Goal: Use online tool/utility: Utilize a website feature to perform a specific function

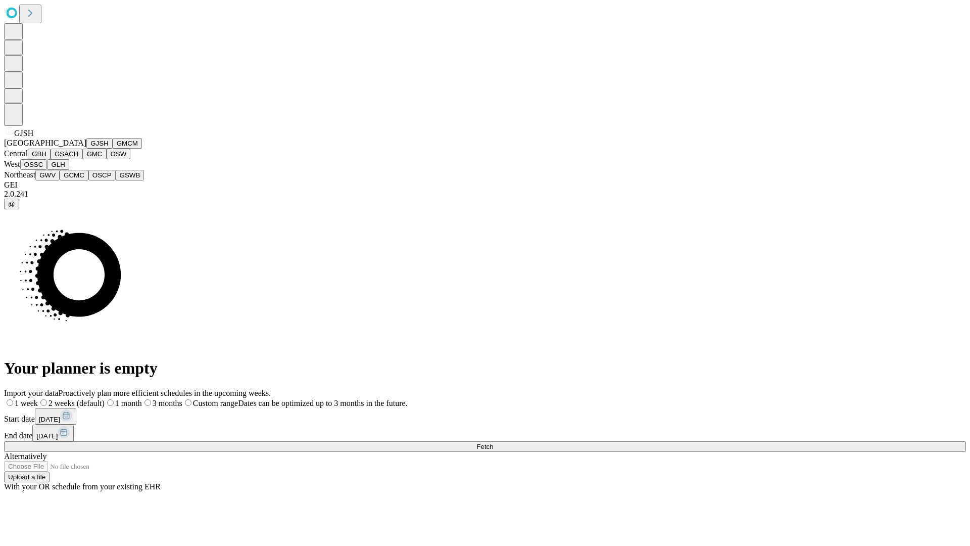
click at [86, 149] on button "GJSH" at bounding box center [99, 143] width 26 height 11
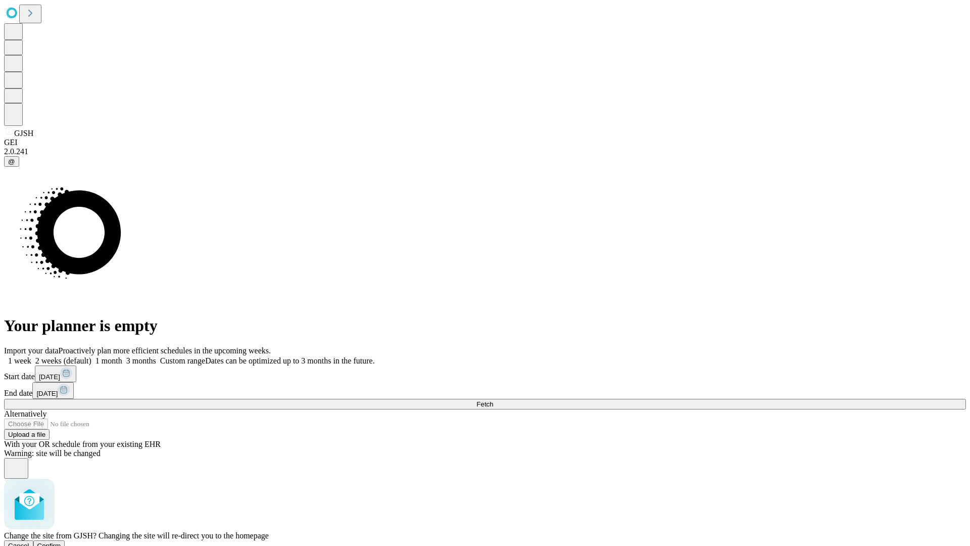
click at [61, 542] on span "Confirm" at bounding box center [49, 546] width 24 height 8
click at [91, 356] on label "2 weeks (default)" at bounding box center [61, 360] width 60 height 9
click at [493, 400] on span "Fetch" at bounding box center [484, 404] width 17 height 8
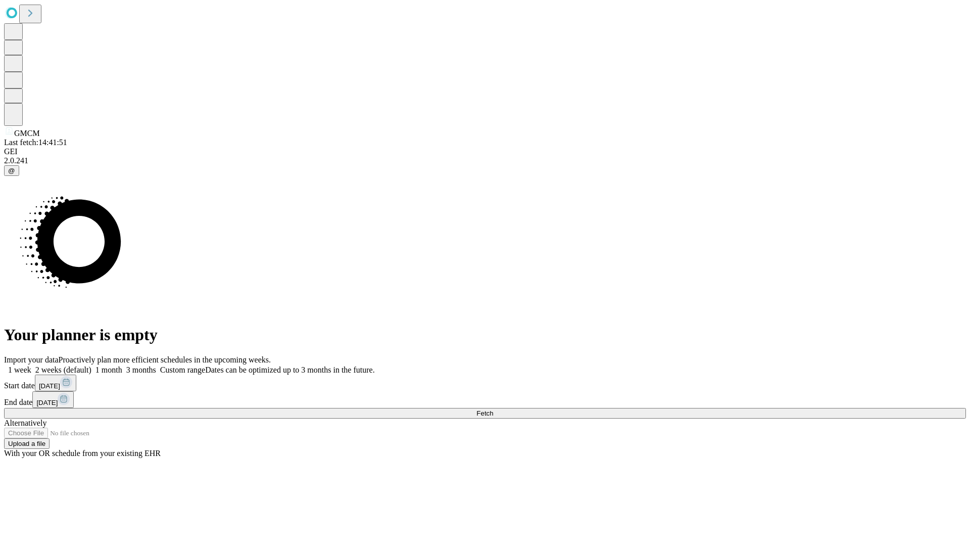
click at [91, 365] on label "2 weeks (default)" at bounding box center [61, 369] width 60 height 9
click at [493, 409] on span "Fetch" at bounding box center [484, 413] width 17 height 8
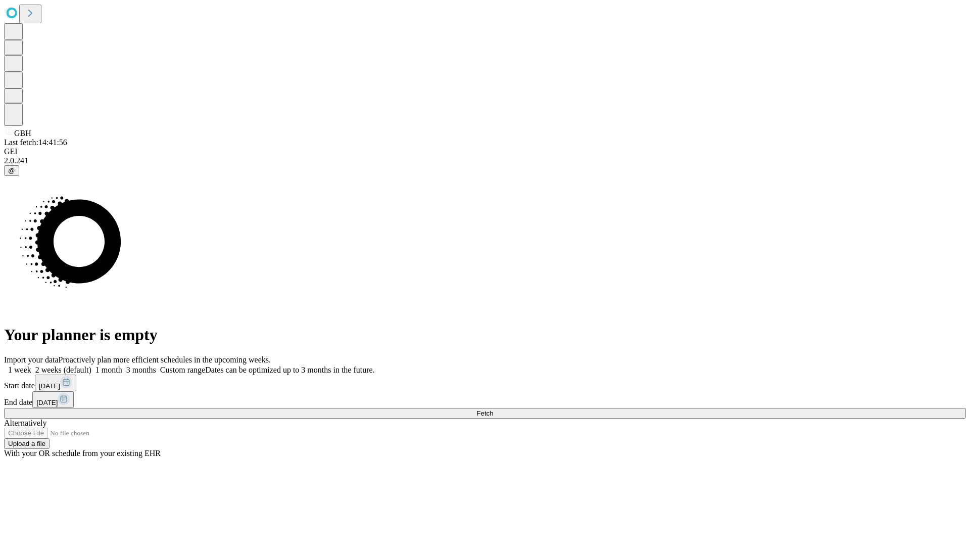
click at [91, 365] on label "2 weeks (default)" at bounding box center [61, 369] width 60 height 9
click at [493, 409] on span "Fetch" at bounding box center [484, 413] width 17 height 8
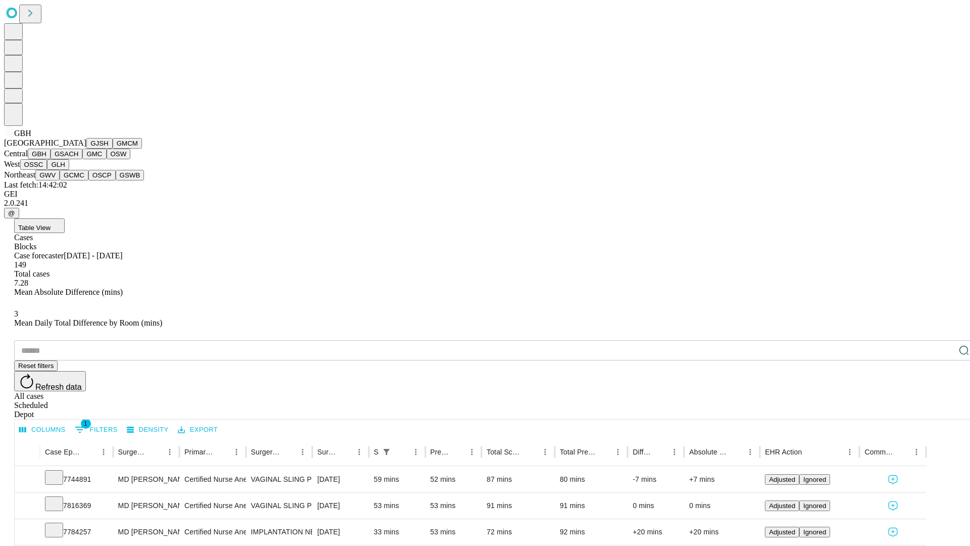
click at [78, 159] on button "GSACH" at bounding box center [67, 154] width 32 height 11
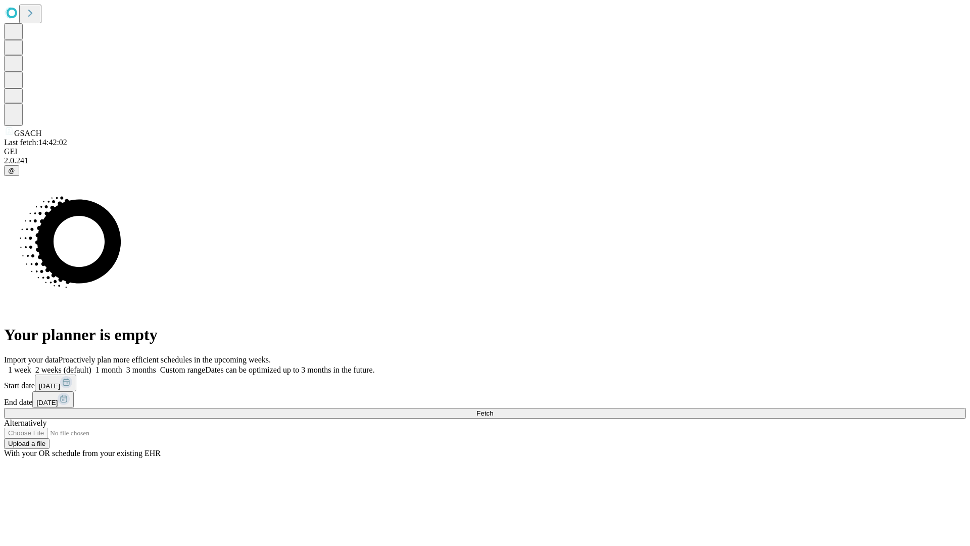
click at [91, 365] on label "2 weeks (default)" at bounding box center [61, 369] width 60 height 9
click at [493, 409] on span "Fetch" at bounding box center [484, 413] width 17 height 8
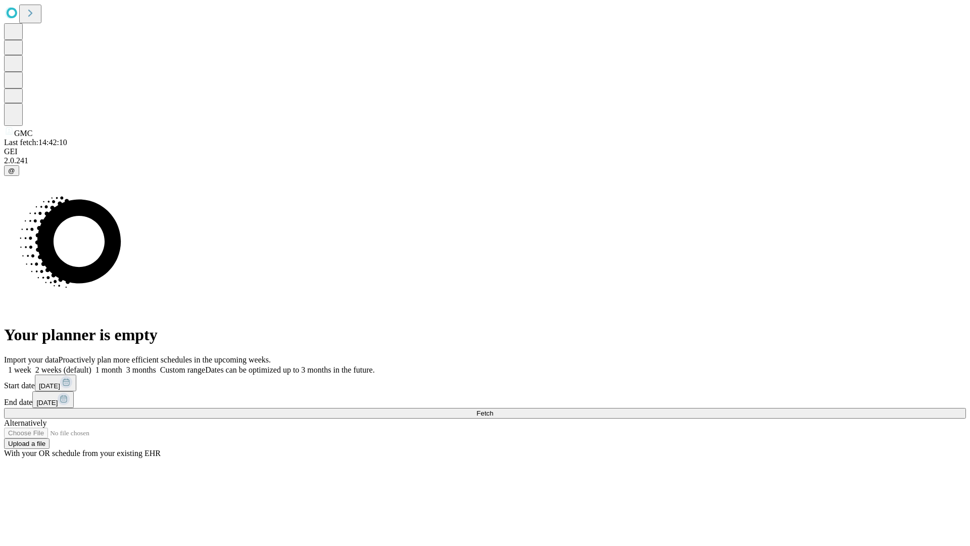
click at [91, 365] on label "2 weeks (default)" at bounding box center [61, 369] width 60 height 9
click at [493, 409] on span "Fetch" at bounding box center [484, 413] width 17 height 8
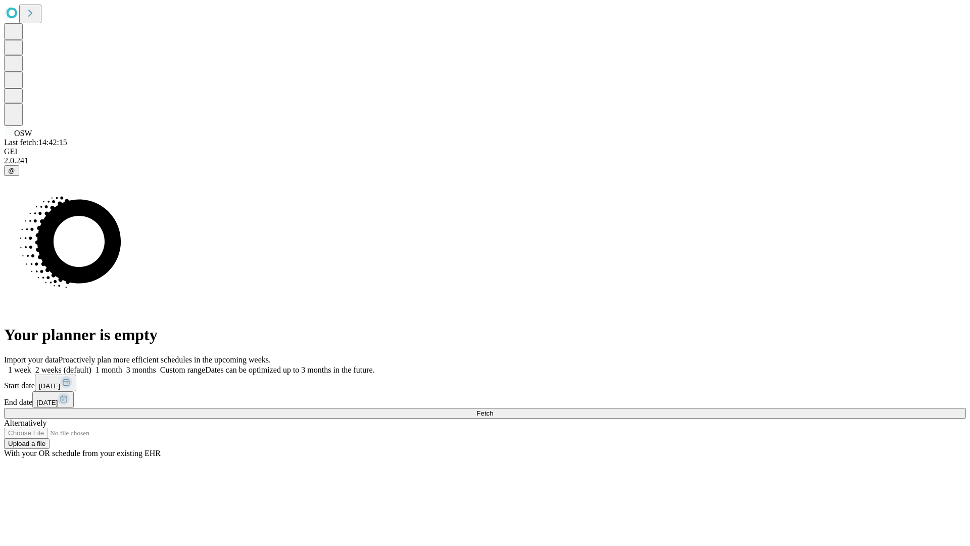
click at [91, 365] on label "2 weeks (default)" at bounding box center [61, 369] width 60 height 9
click at [493, 409] on span "Fetch" at bounding box center [484, 413] width 17 height 8
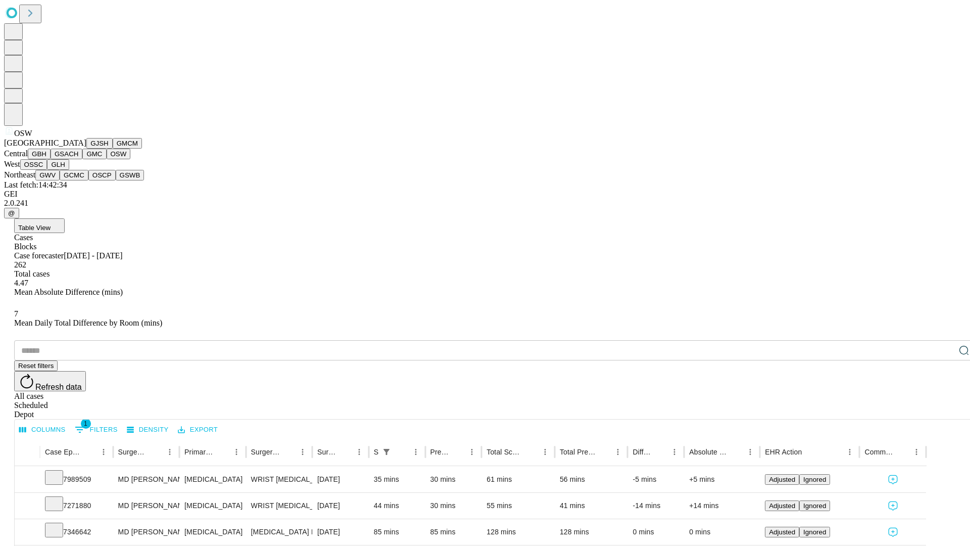
click at [47, 170] on button "OSSC" at bounding box center [33, 164] width 27 height 11
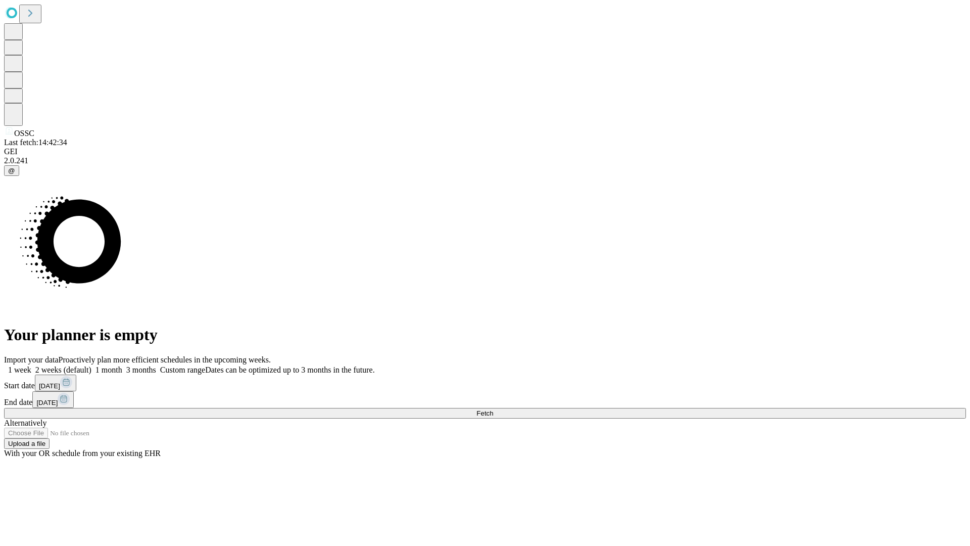
click at [91, 365] on label "2 weeks (default)" at bounding box center [61, 369] width 60 height 9
click at [493, 409] on span "Fetch" at bounding box center [484, 413] width 17 height 8
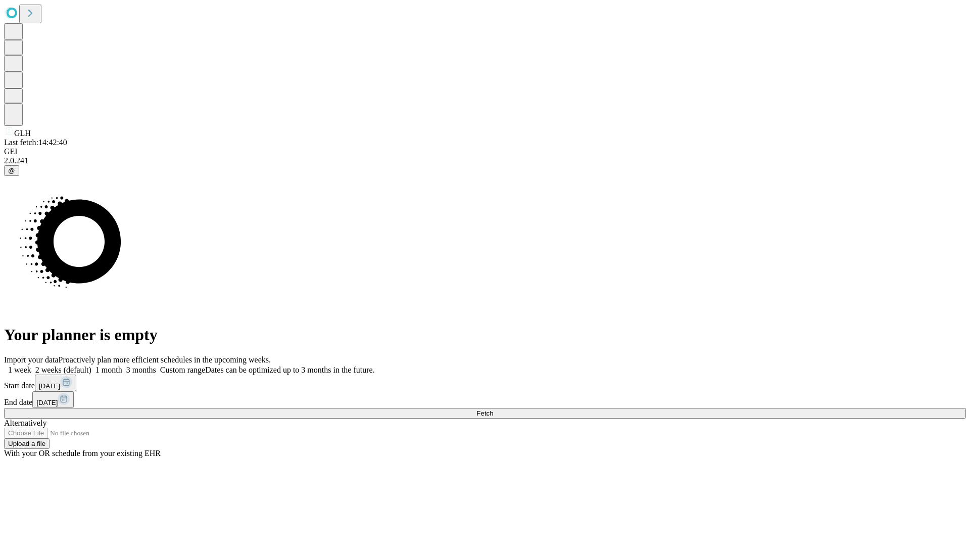
click at [91, 365] on label "2 weeks (default)" at bounding box center [61, 369] width 60 height 9
click at [493, 409] on span "Fetch" at bounding box center [484, 413] width 17 height 8
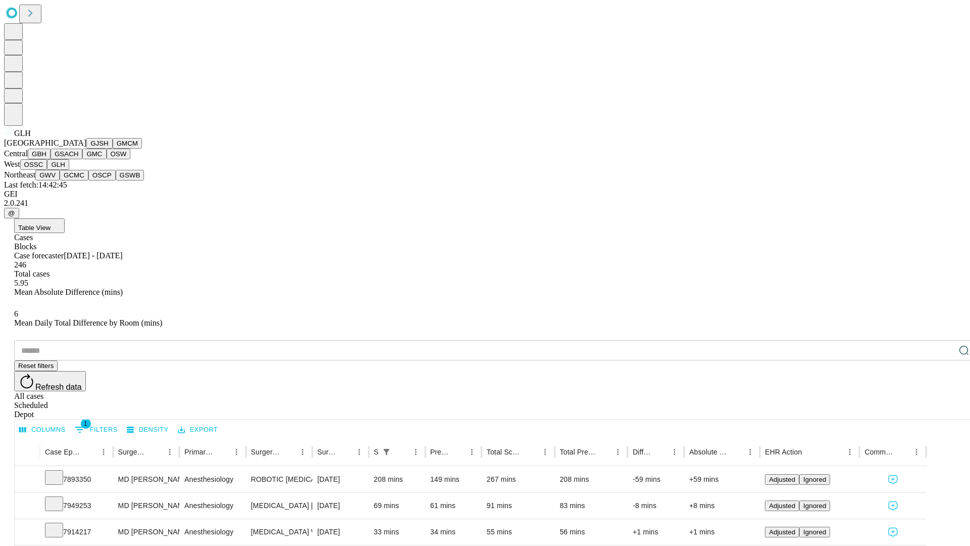
click at [60, 180] on button "GWV" at bounding box center [47, 175] width 24 height 11
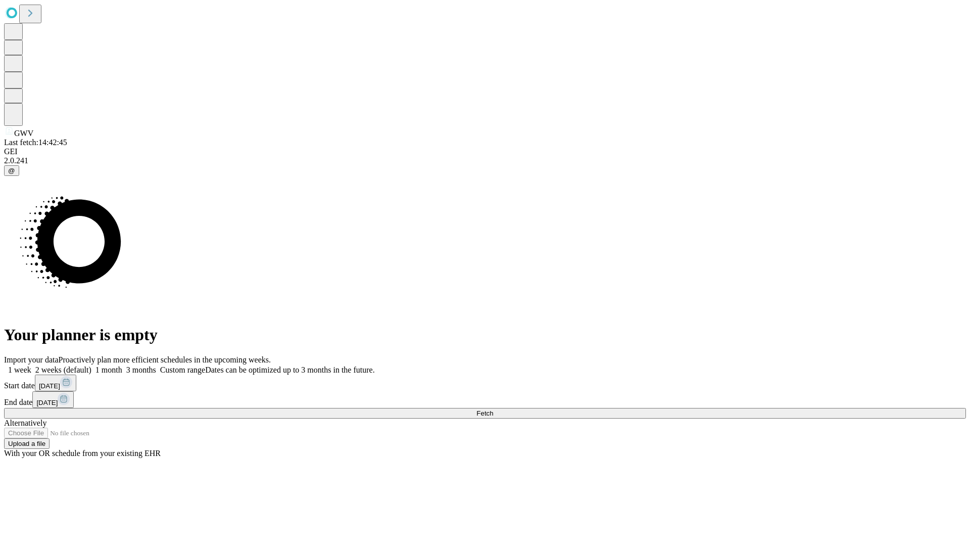
click at [91, 365] on label "2 weeks (default)" at bounding box center [61, 369] width 60 height 9
click at [493, 409] on span "Fetch" at bounding box center [484, 413] width 17 height 8
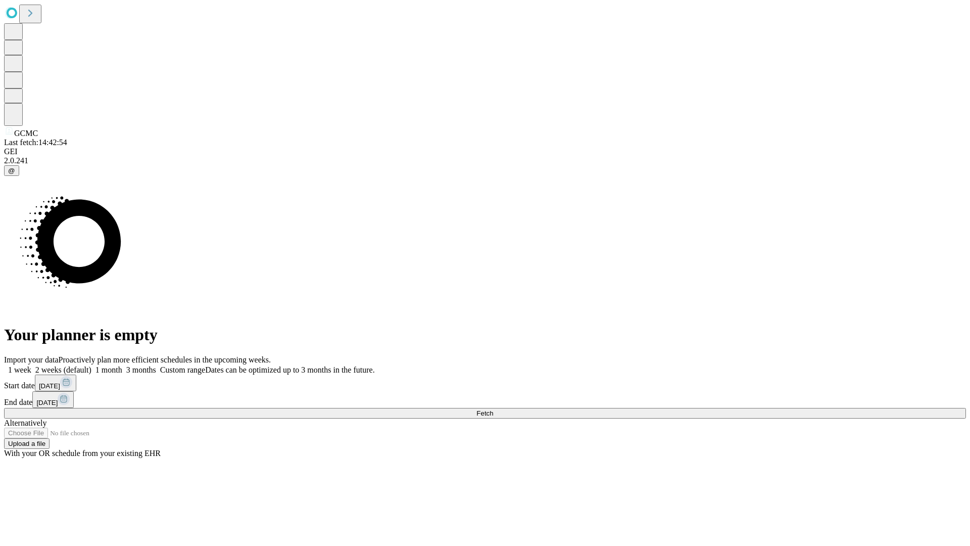
click at [91, 365] on label "2 weeks (default)" at bounding box center [61, 369] width 60 height 9
click at [493, 409] on span "Fetch" at bounding box center [484, 413] width 17 height 8
